Goal: Information Seeking & Learning: Learn about a topic

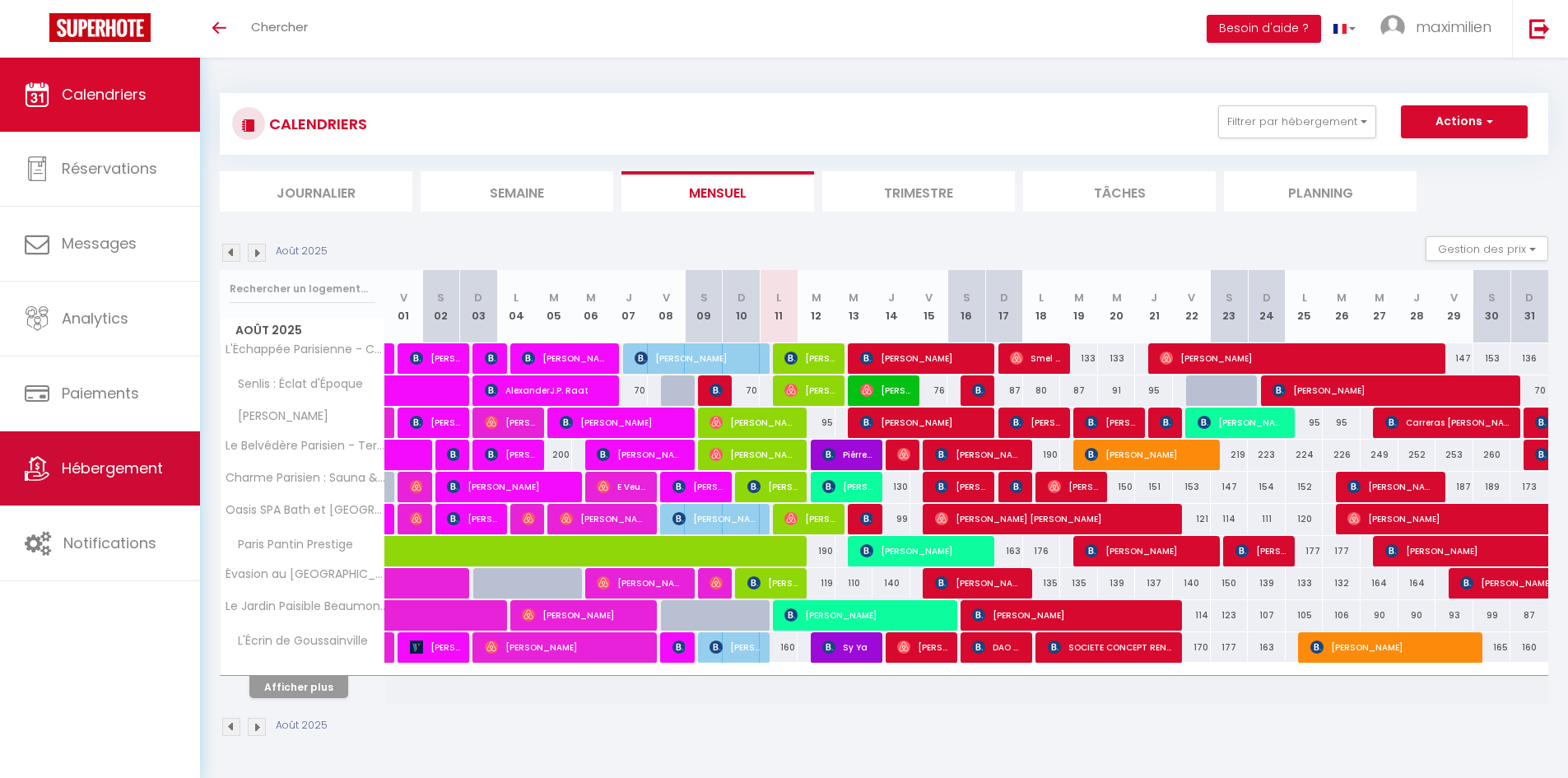
click at [98, 485] on link "Hébergement" at bounding box center [100, 469] width 200 height 74
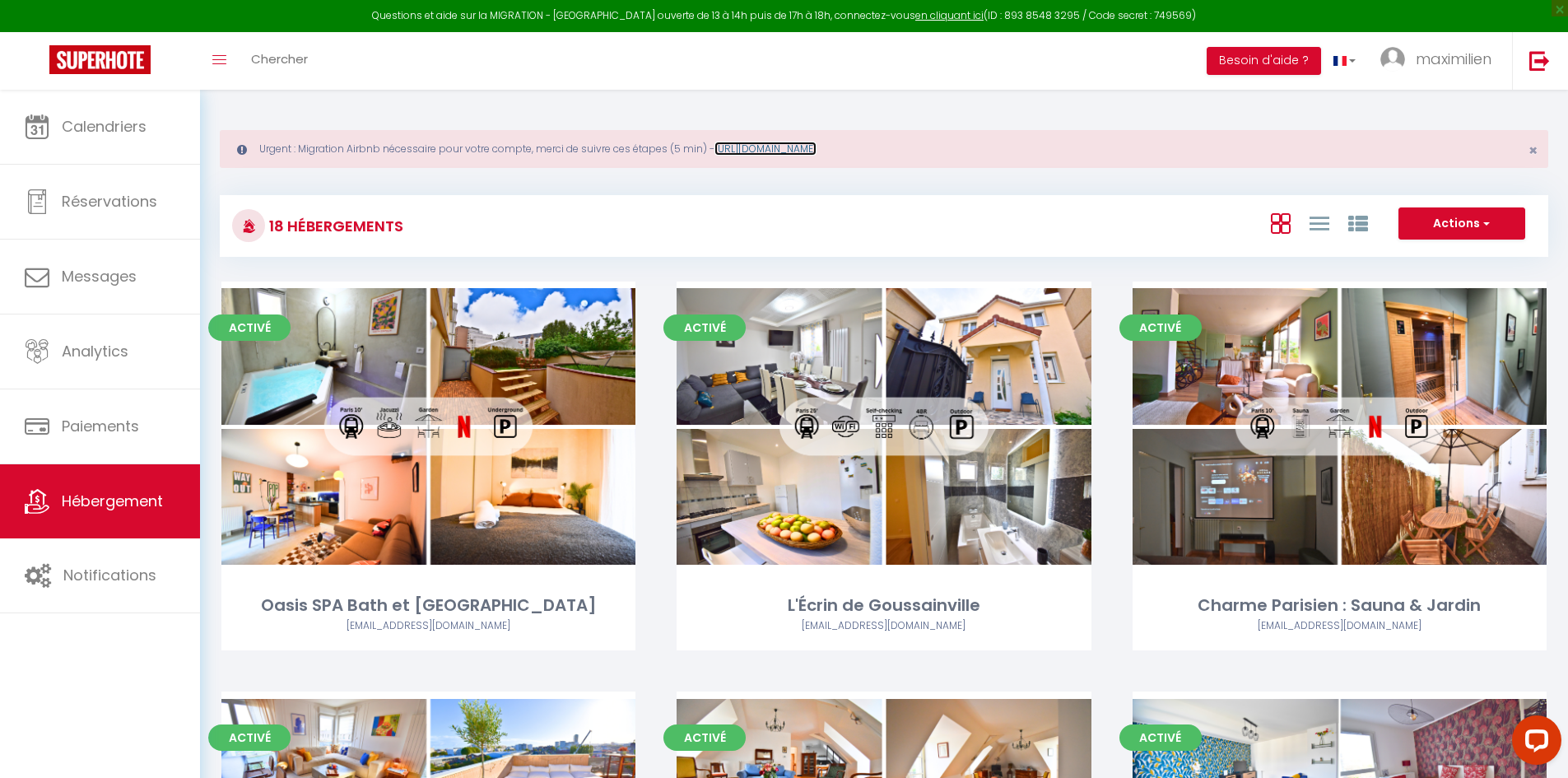
click at [816, 148] on link "[URL][DOMAIN_NAME]" at bounding box center [765, 148] width 102 height 14
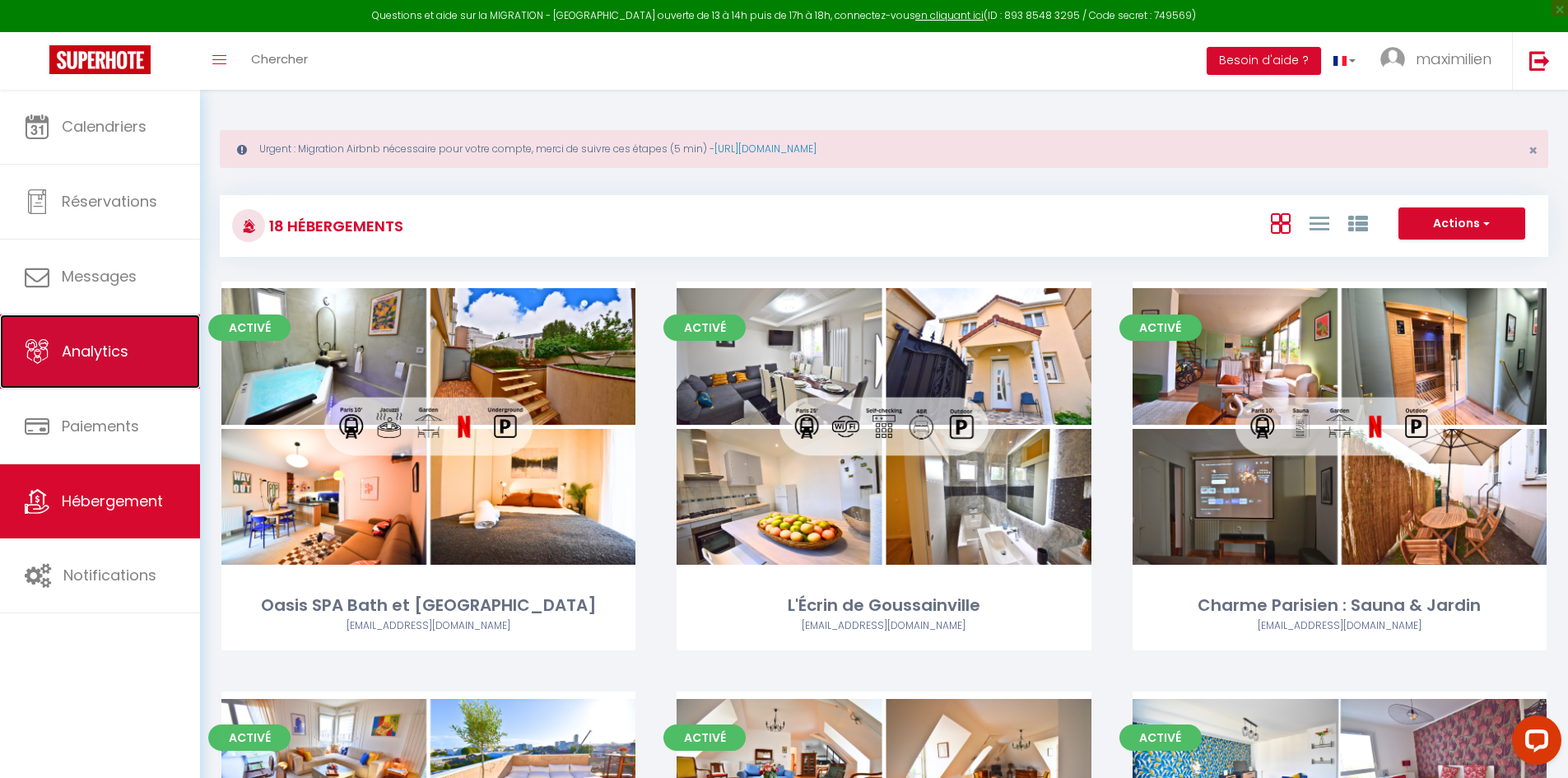
click at [79, 341] on span "Analytics" at bounding box center [95, 351] width 66 height 20
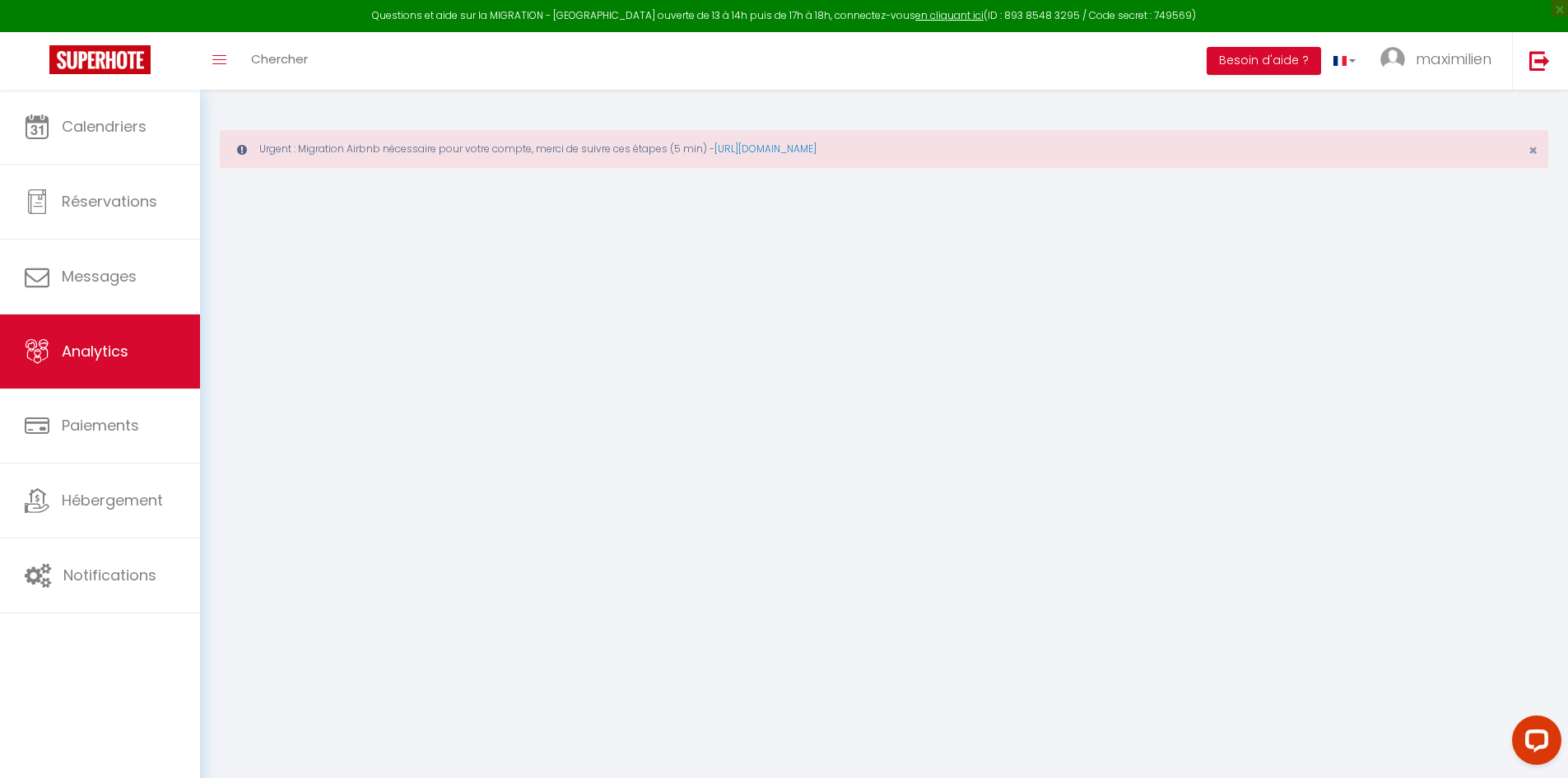
select select "2025"
select select "8"
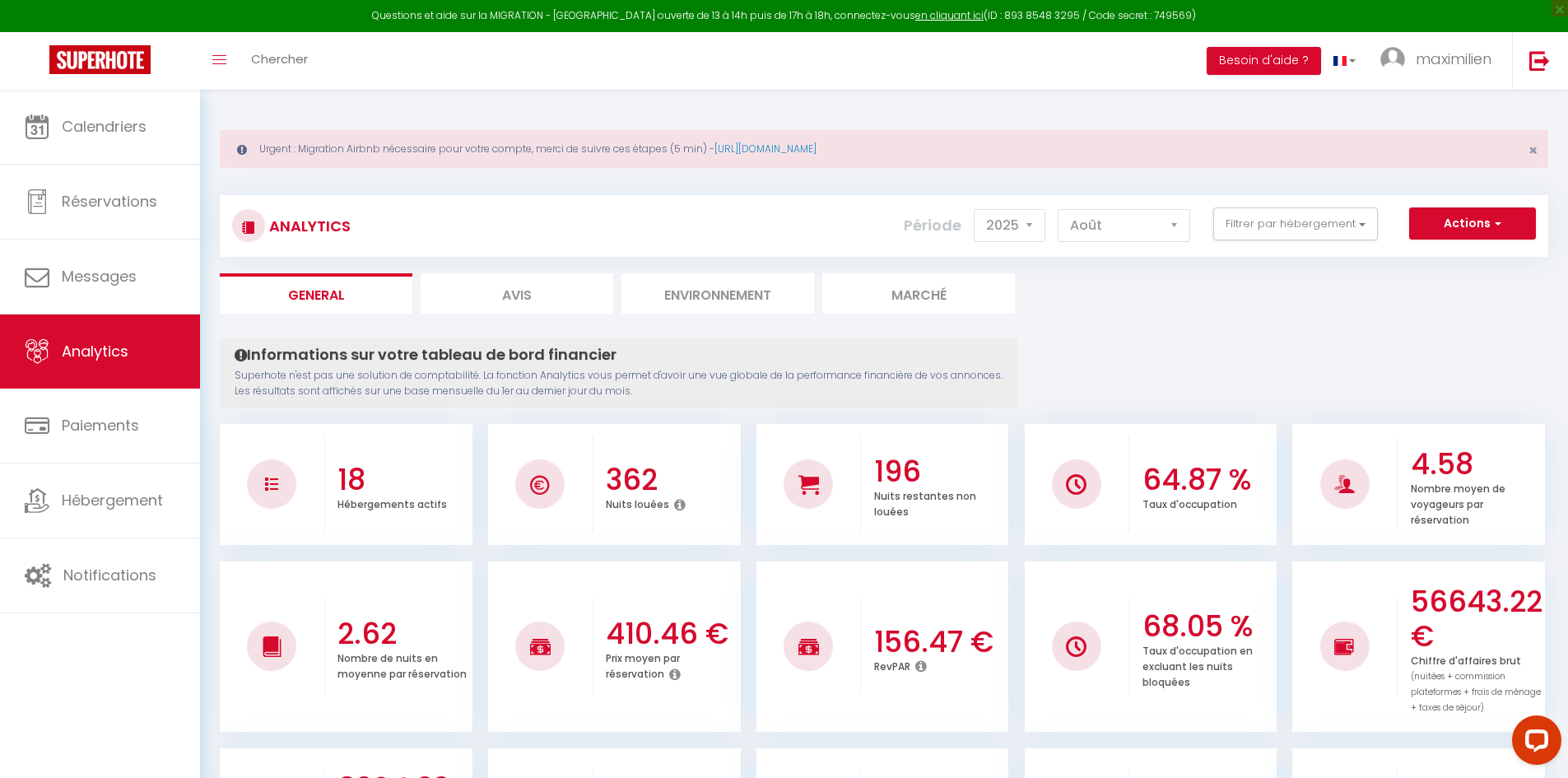
click at [1209, 242] on div "Actions Génération SuperConciergerie Génération SuperAnalyzer Génération SuperE…" at bounding box center [993, 226] width 1104 height 37
click at [1302, 228] on button "Filtrer par hébergement" at bounding box center [1295, 224] width 164 height 33
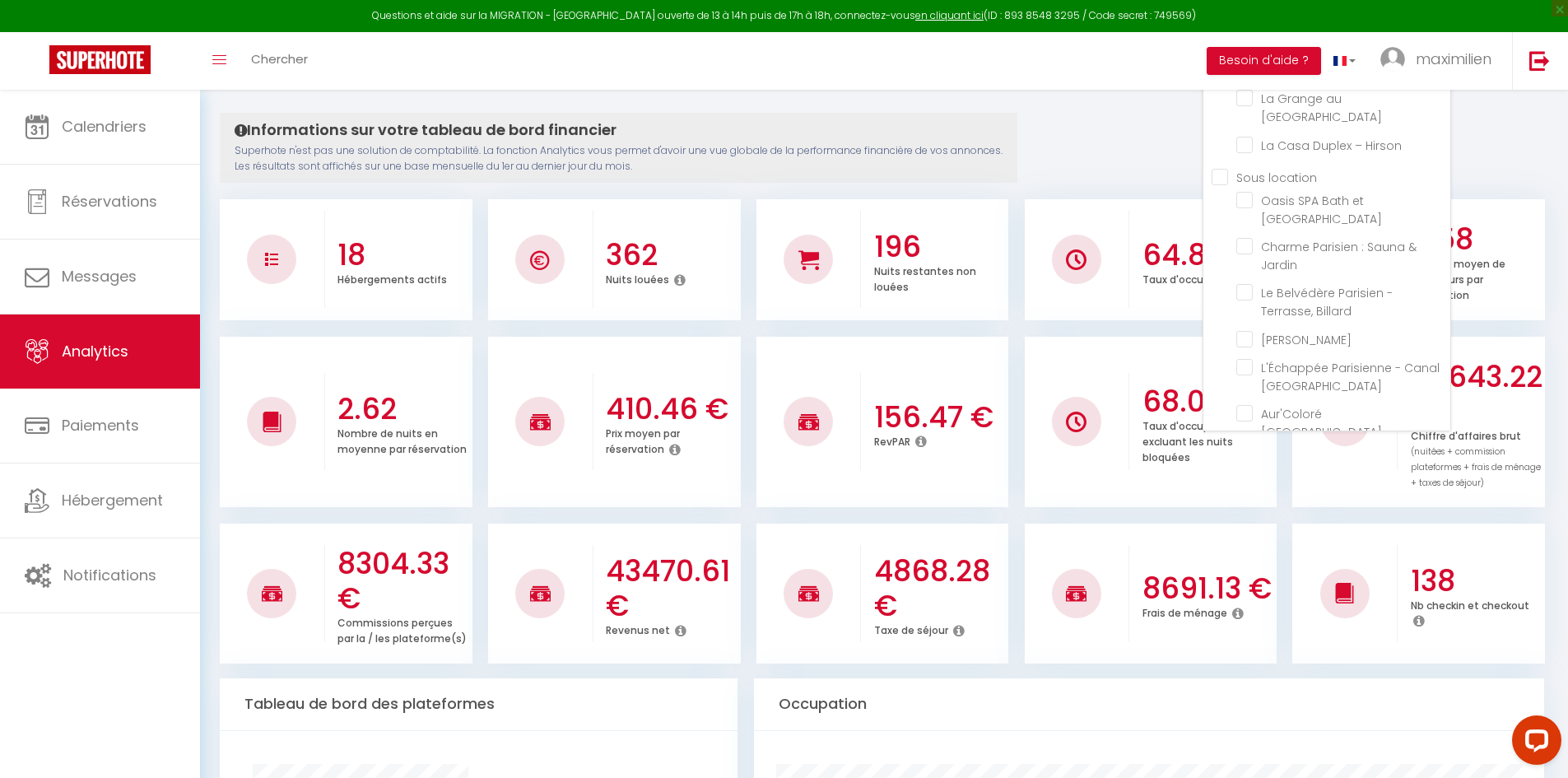
scroll to position [247, 0]
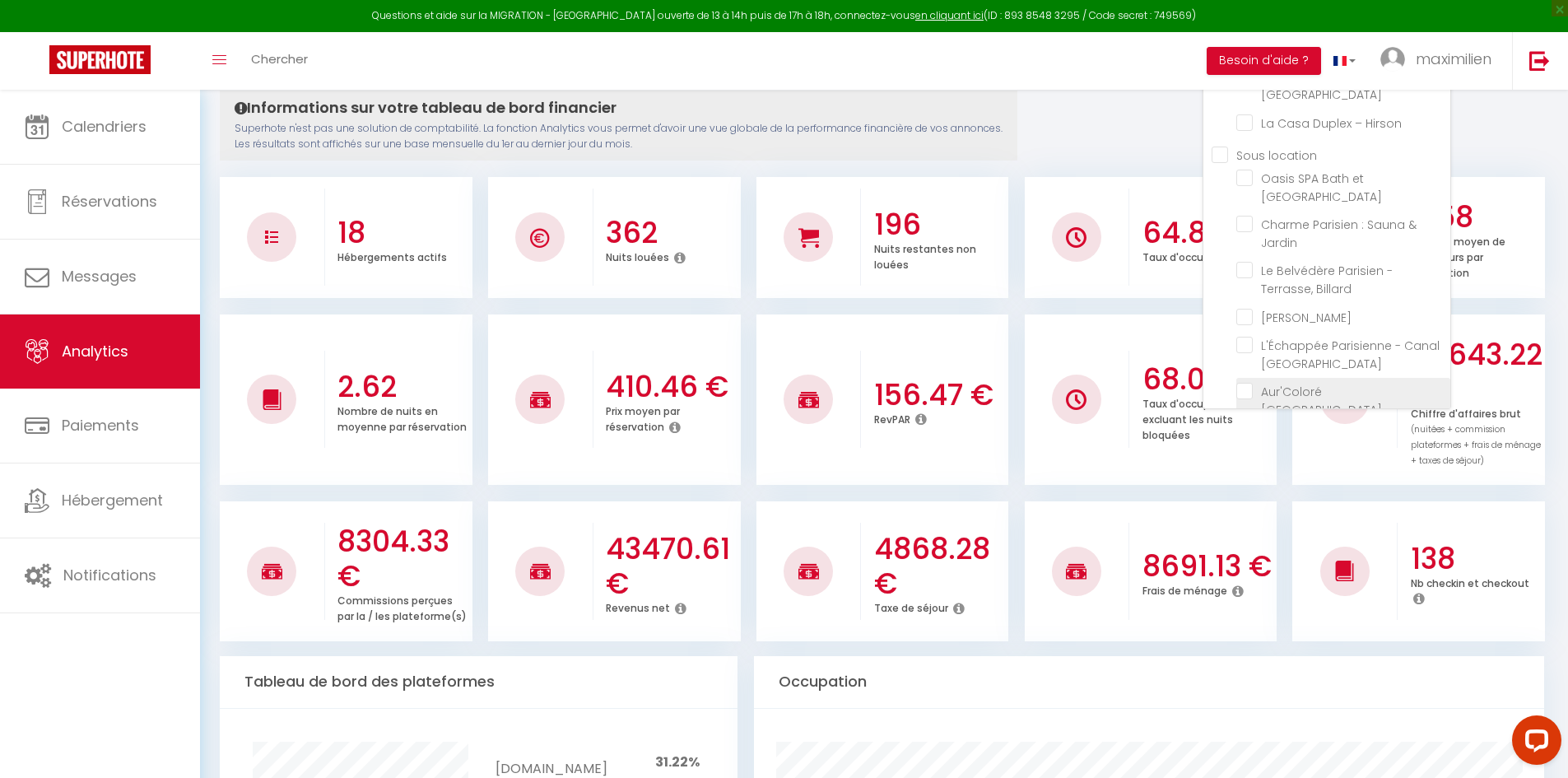
click at [1301, 383] on Paris "checkbox" at bounding box center [1343, 391] width 214 height 17
checkbox Paris "true"
checkbox Prestige "false"
checkbox Ravenel "false"
checkbox Beaumontois "false"
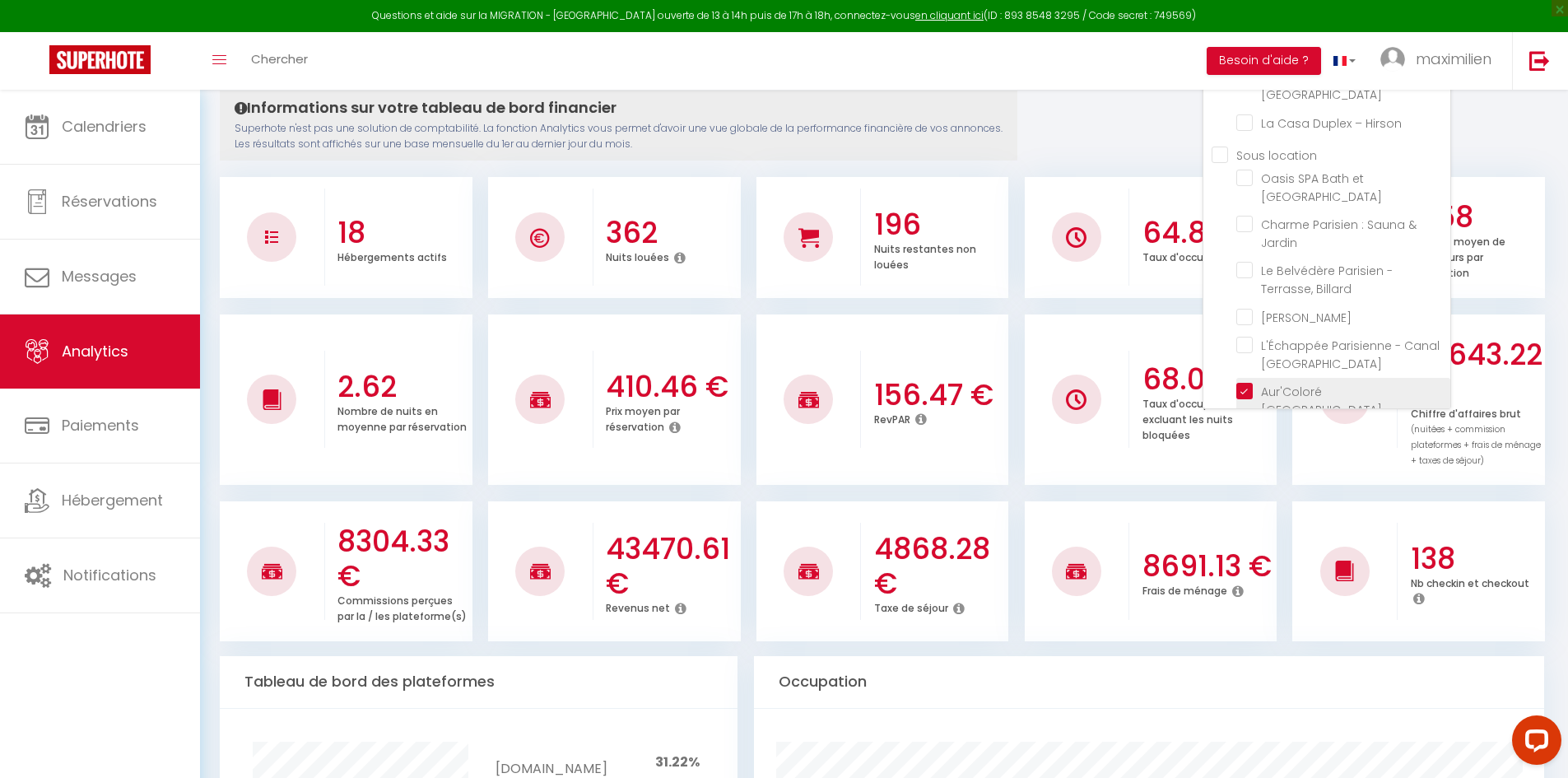
checkbox Goussainville "false"
checkbox d\'Époque "false"
checkbox Repos "false"
checkbox Goussainville "false"
checkbox Paris "false"
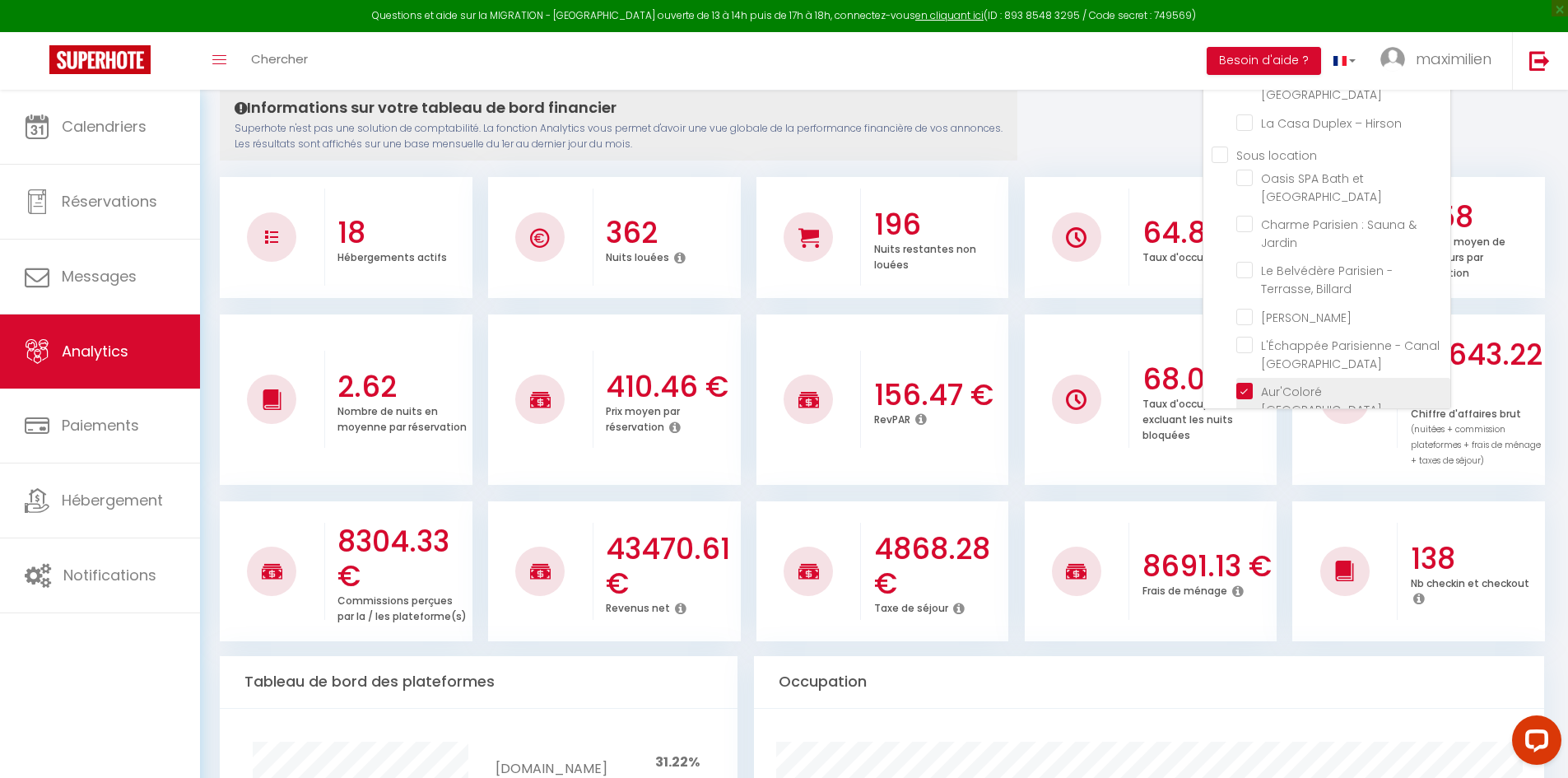
checkbox Parc "false"
checkbox Hirson "false"
checkbox Parisien "false"
checkbox Jardin "false"
checkbox Billard "false"
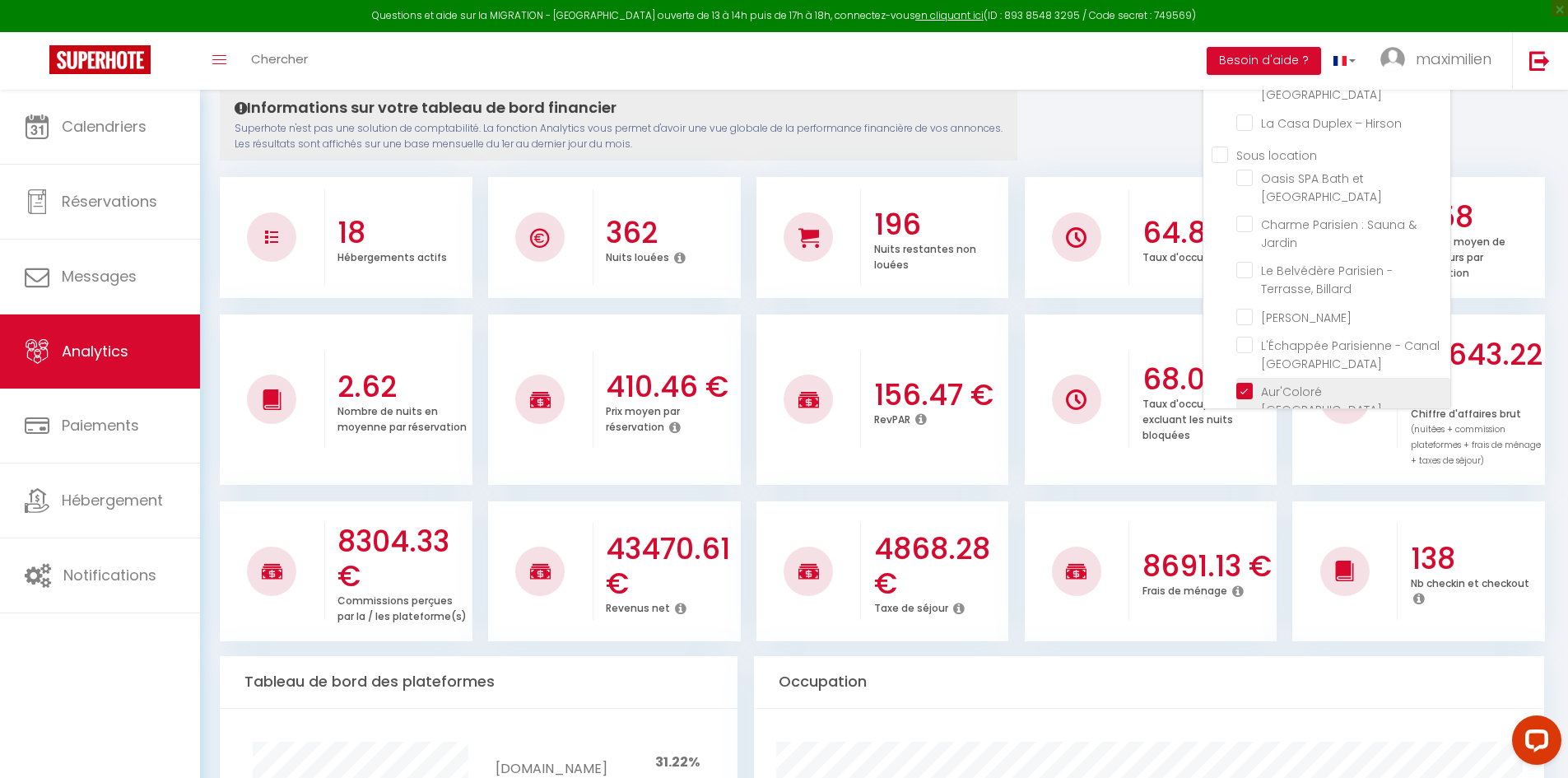
checkbox Parisien "false"
checkbox St-Denis "false"
checkbox Lumineux "false"
checkbox Parisien "false"
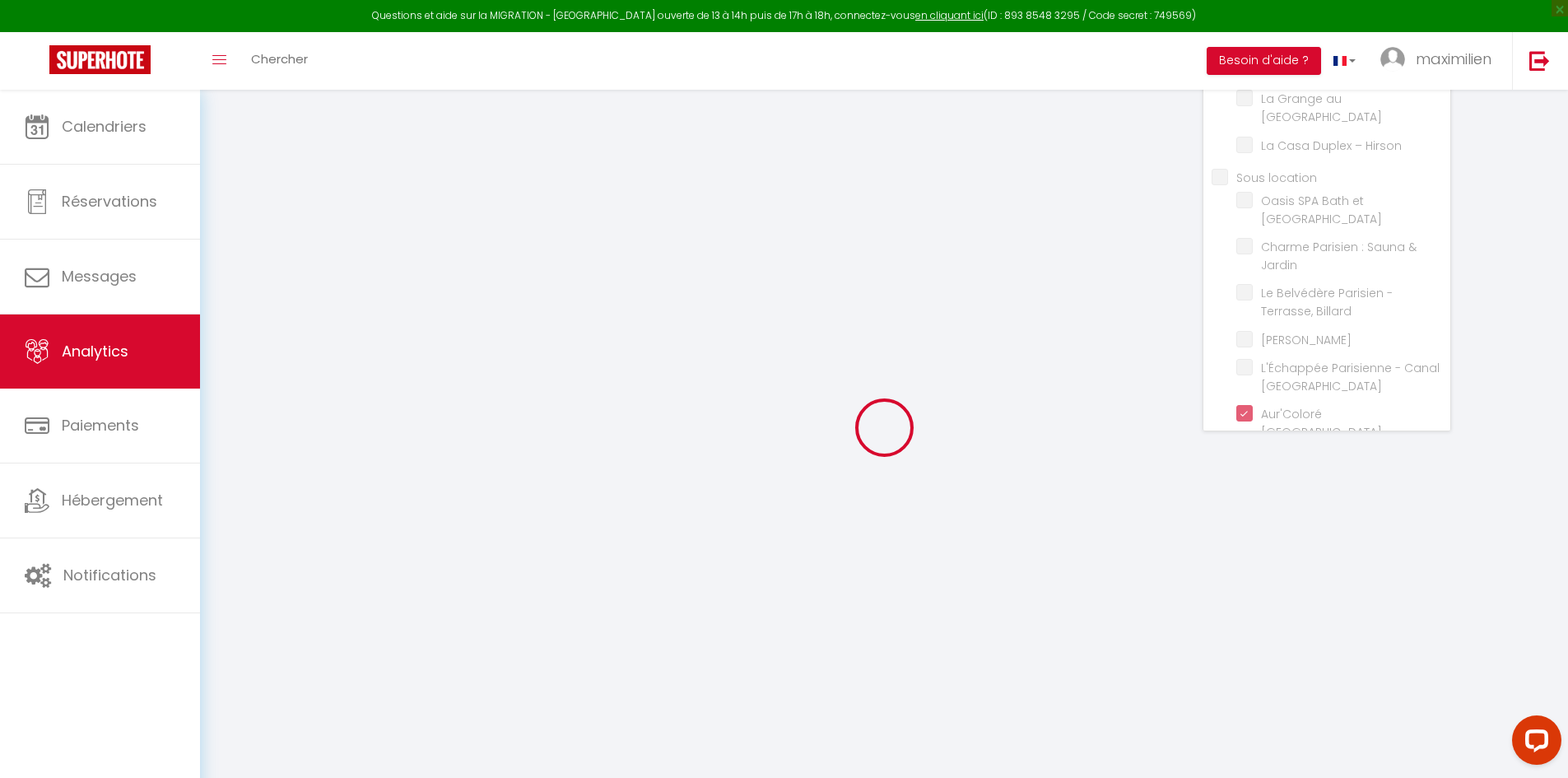
checkbox Prestige "false"
checkbox Ravenel "false"
checkbox Beaumontois "false"
checkbox Goussainville "false"
checkbox d\'Époque "false"
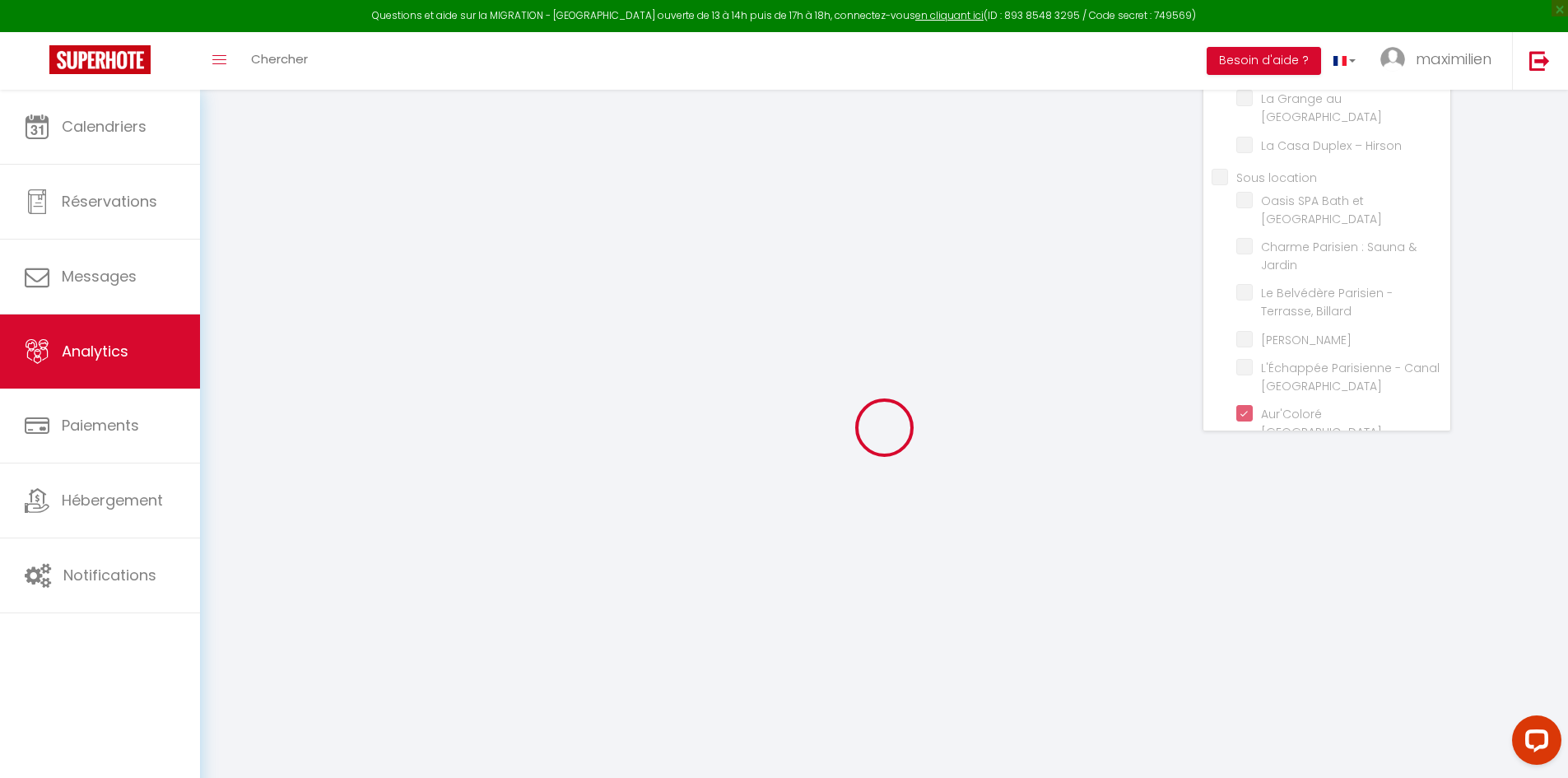
checkbox Repos "false"
checkbox Goussainville "false"
checkbox Paris "false"
checkbox Parc "false"
checkbox Hirson "false"
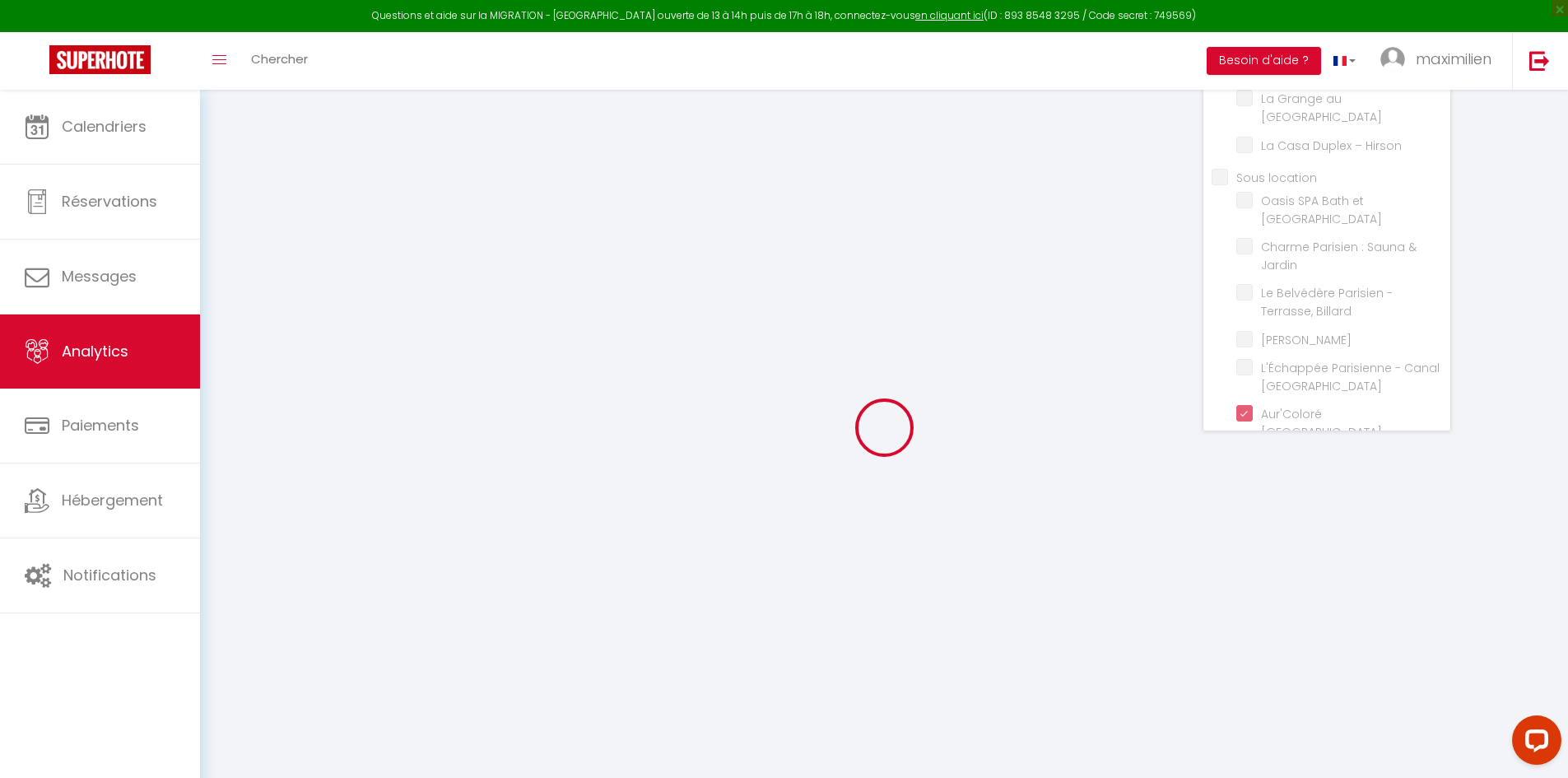
checkbox Parisien "false"
checkbox Jardin "false"
checkbox Billard "false"
checkbox Parisien "false"
checkbox St-Denis "false"
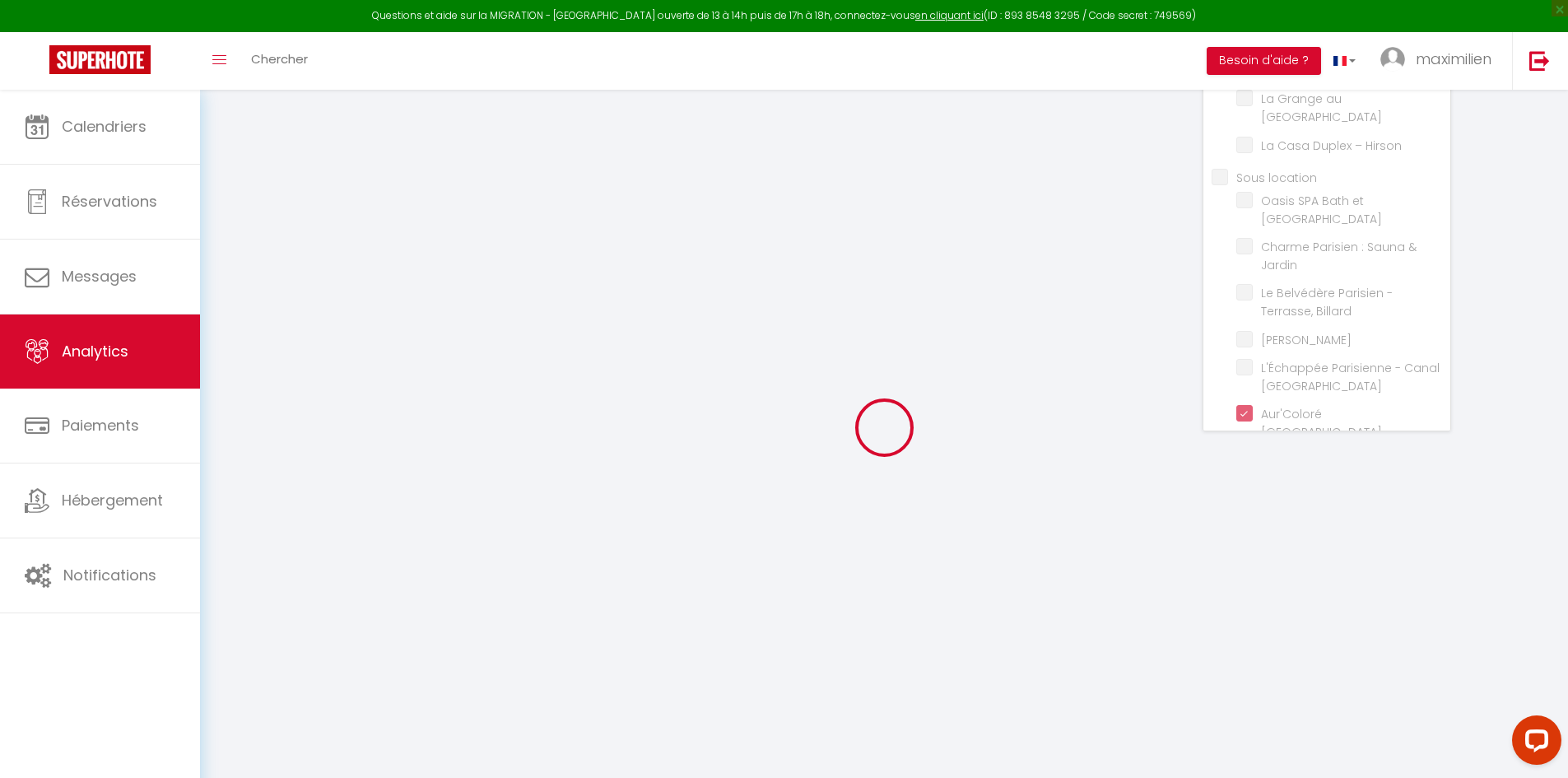
checkbox Lumineux "false"
checkbox Parisien "false"
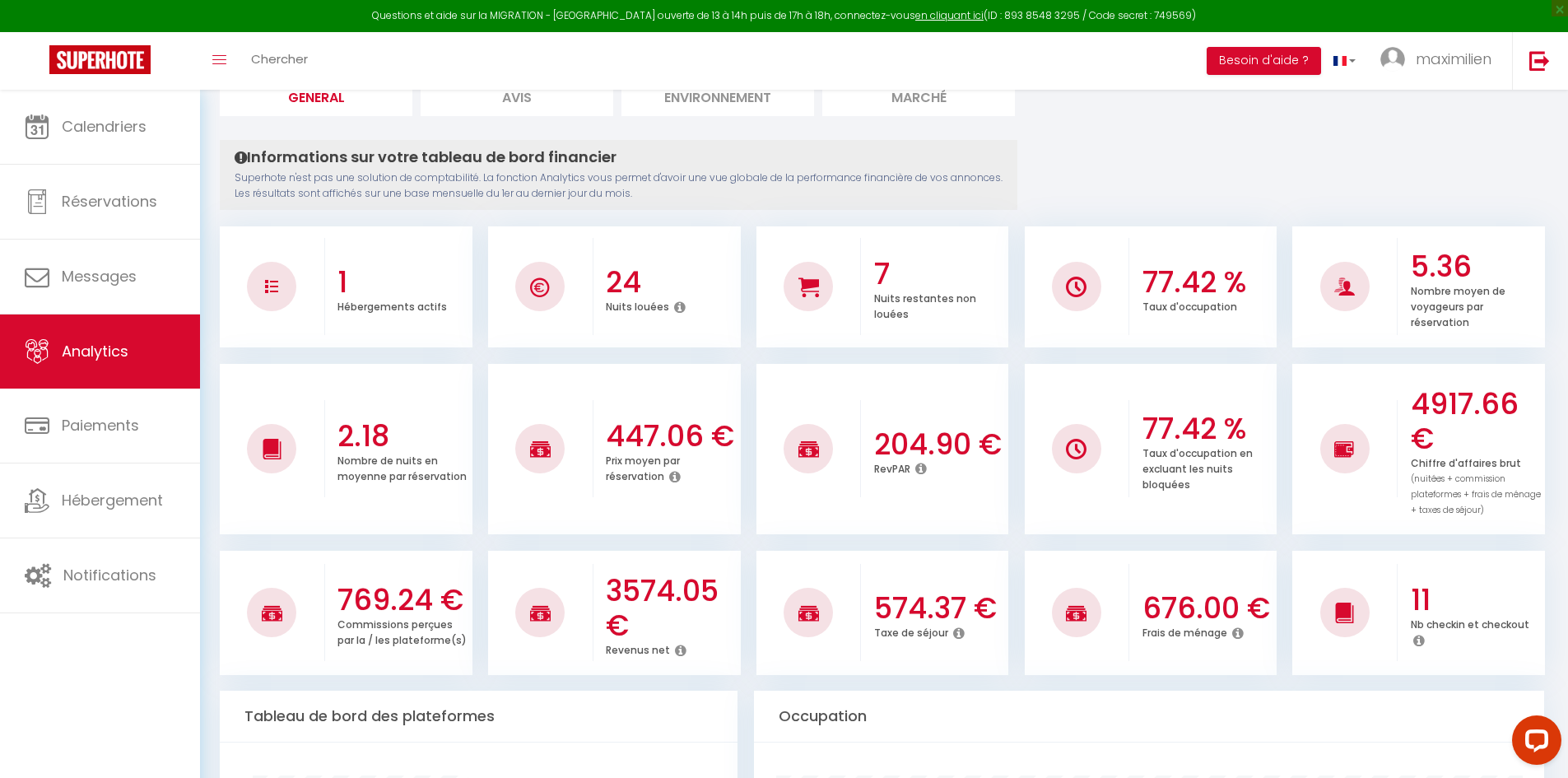
scroll to position [329, 0]
